Goal: Task Accomplishment & Management: Complete application form

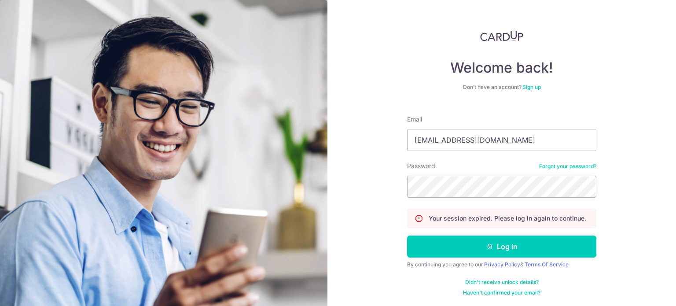
type input "mrxpaw@gmail.com"
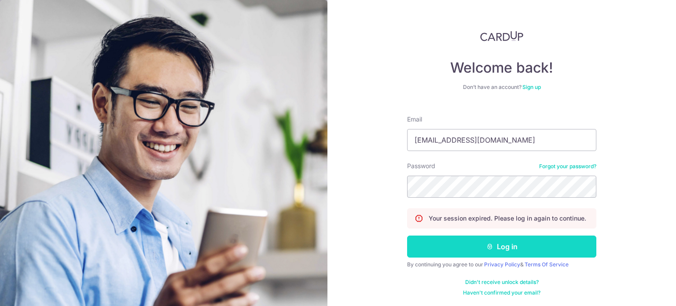
click at [481, 246] on button "Log in" at bounding box center [501, 247] width 189 height 22
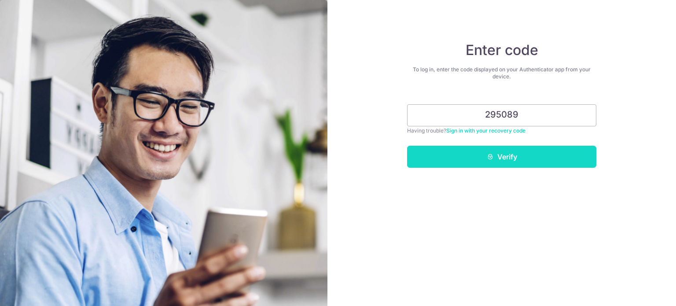
type input "295089"
click at [539, 162] on button "Verify" at bounding box center [501, 157] width 189 height 22
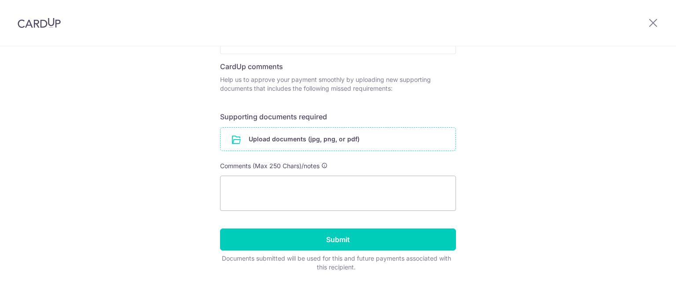
click at [346, 135] on input "file" at bounding box center [338, 139] width 235 height 23
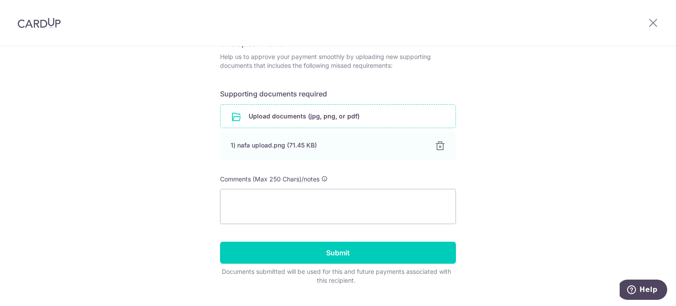
scroll to position [174, 0]
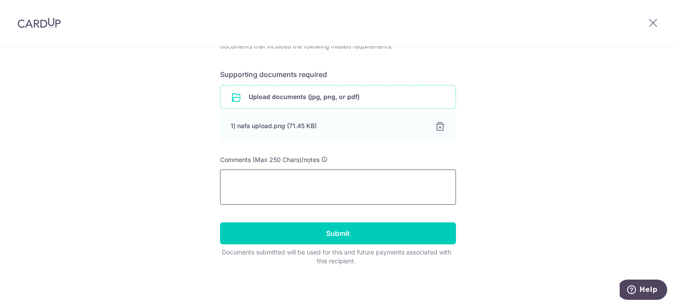
click at [366, 182] on textarea at bounding box center [338, 187] width 236 height 35
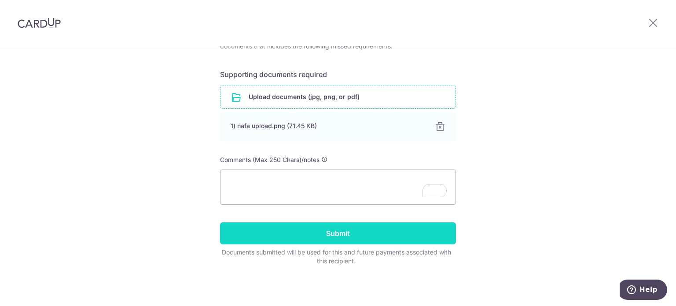
click at [365, 238] on input "Submit" at bounding box center [338, 233] width 236 height 22
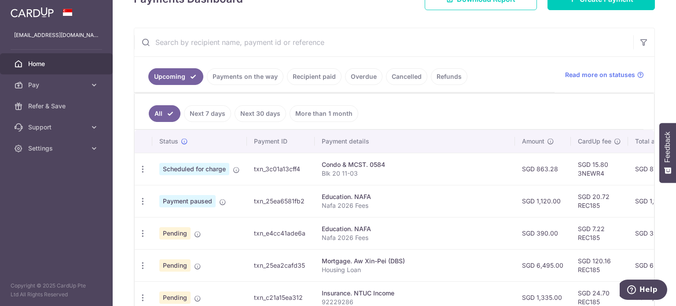
scroll to position [176, 0]
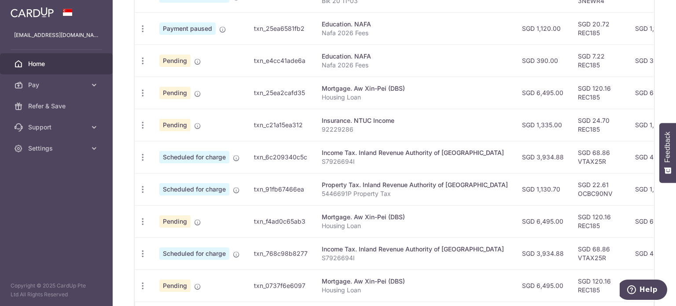
scroll to position [201, 0]
